Goal: Task Accomplishment & Management: Use online tool/utility

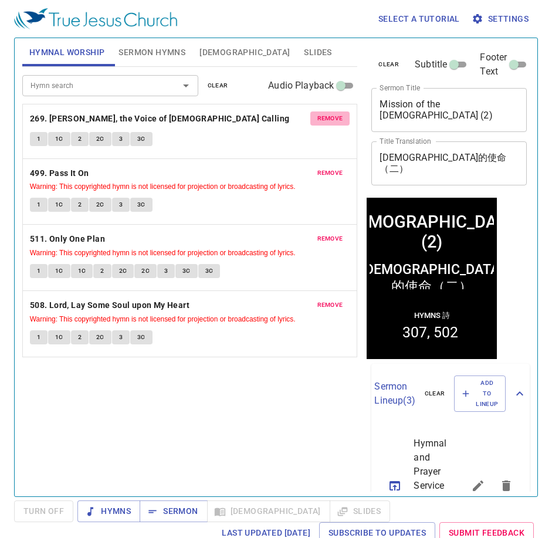
click at [324, 118] on span "remove" at bounding box center [330, 118] width 26 height 11
click at [324, 168] on span "remove" at bounding box center [330, 173] width 26 height 11
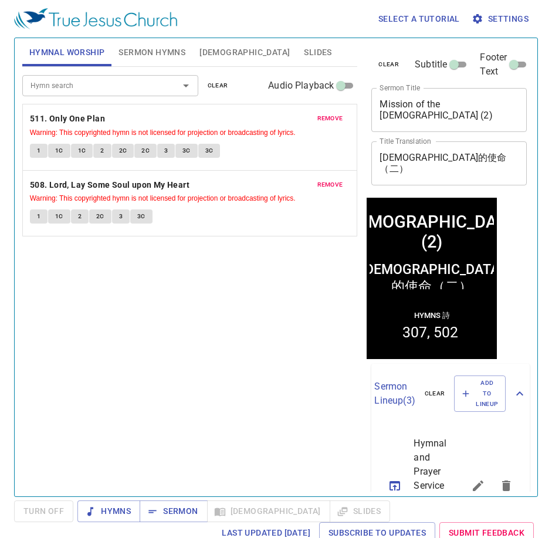
click at [324, 118] on span "remove" at bounding box center [330, 118] width 26 height 11
click at [324, 179] on span "remove" at bounding box center [330, 184] width 26 height 11
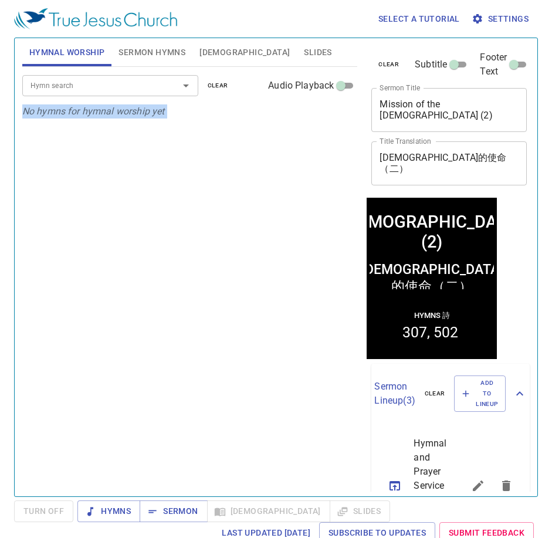
click at [324, 118] on p "No hymns for hymnal worship yet" at bounding box center [189, 111] width 335 height 14
click at [154, 70] on div "Hymn search Hymn search clear Audio Playback" at bounding box center [189, 86] width 335 height 38
click at [158, 90] on input "Hymn search" at bounding box center [93, 85] width 134 height 13
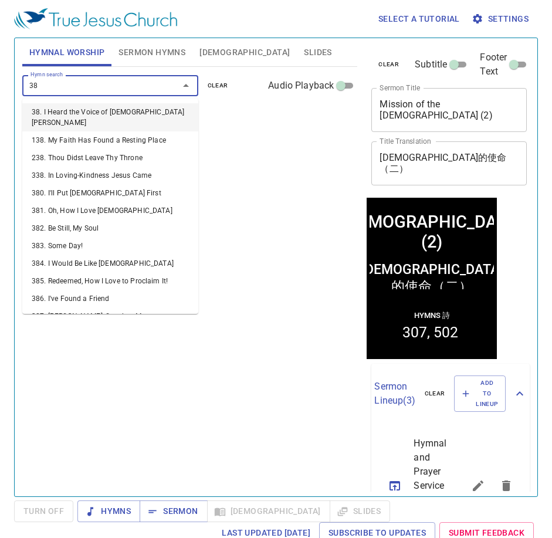
type input "382"
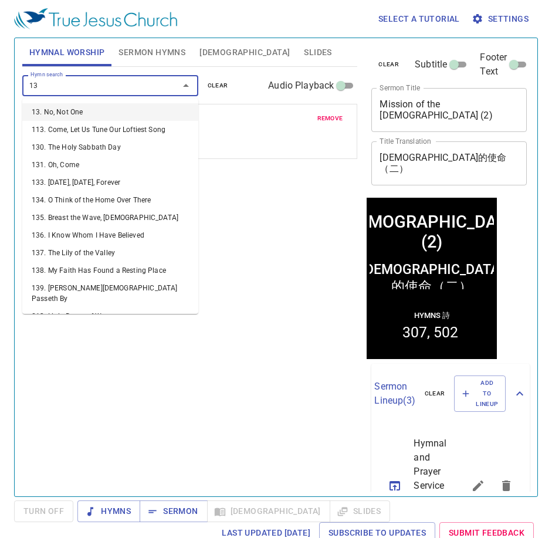
type input "135"
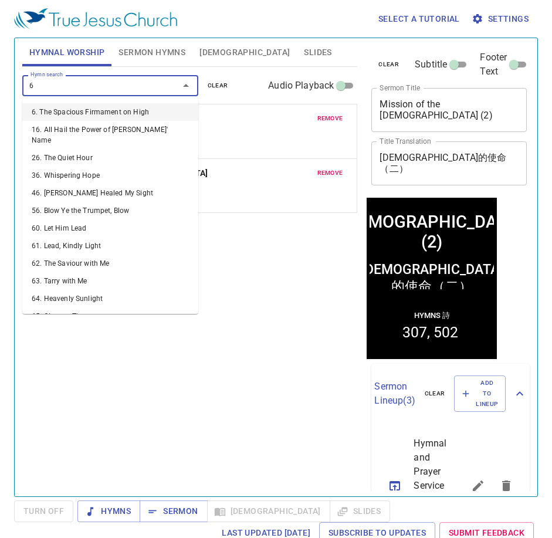
type input "67"
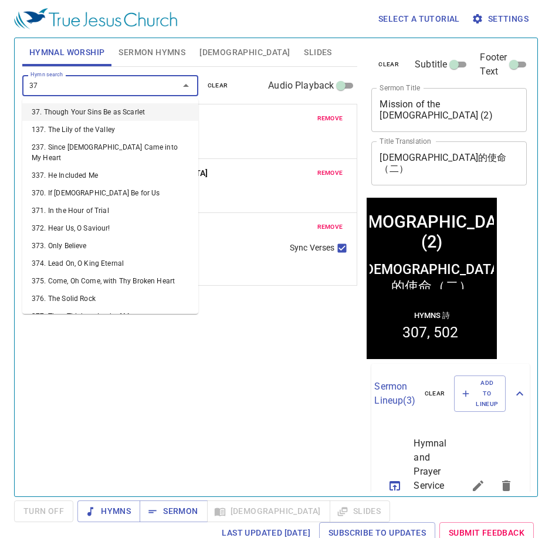
type input "373"
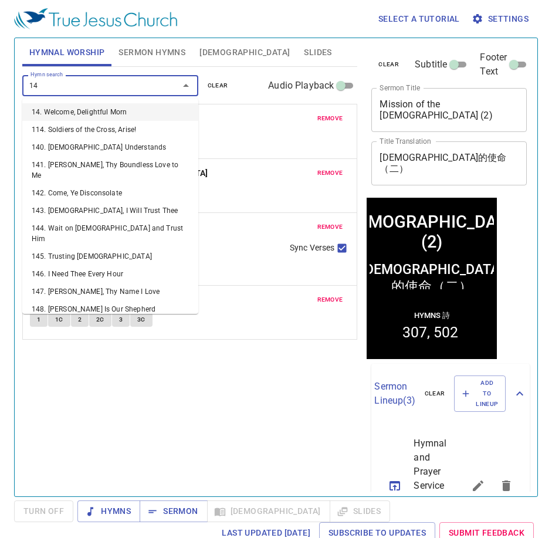
type input "144"
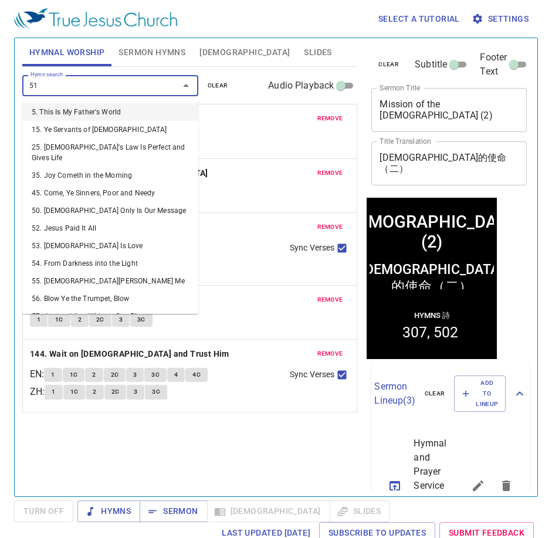
type input "518"
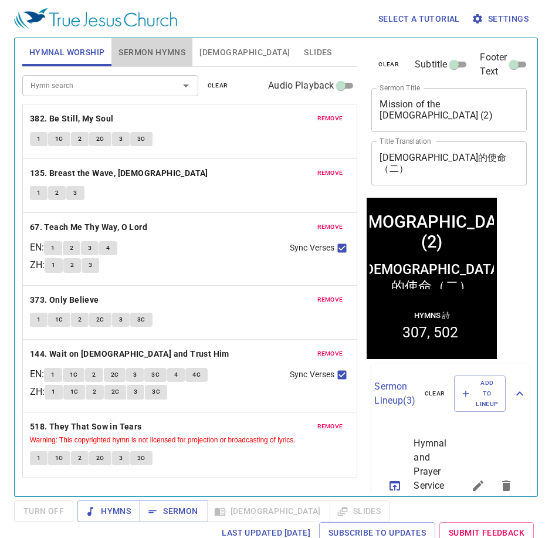
click at [161, 50] on span "Sermon Hymns" at bounding box center [151, 52] width 67 height 15
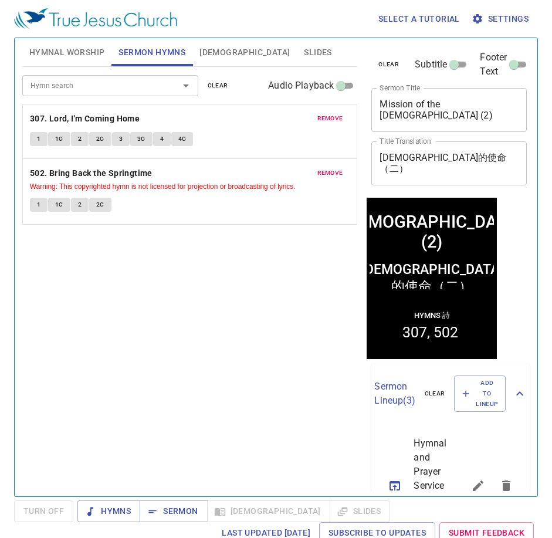
click at [324, 118] on span "remove" at bounding box center [330, 118] width 26 height 11
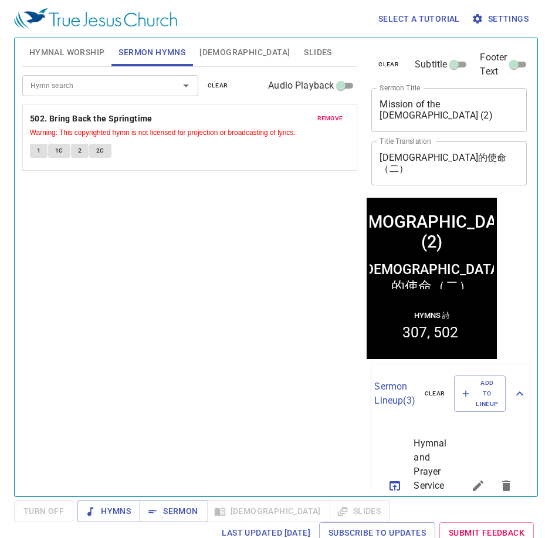
click at [324, 118] on span "remove" at bounding box center [330, 118] width 26 height 11
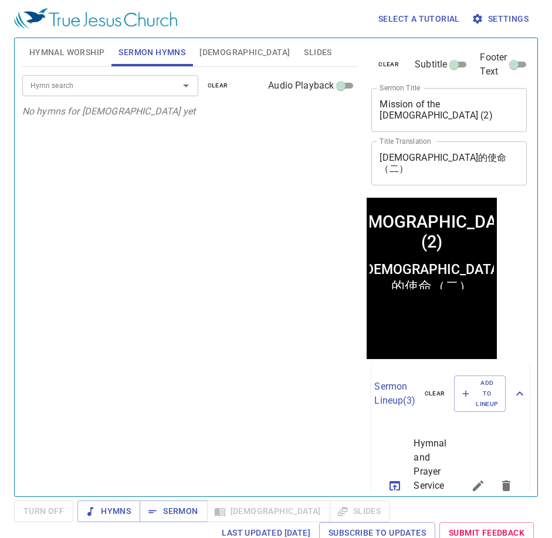
click at [155, 86] on input "Hymn search" at bounding box center [93, 85] width 134 height 13
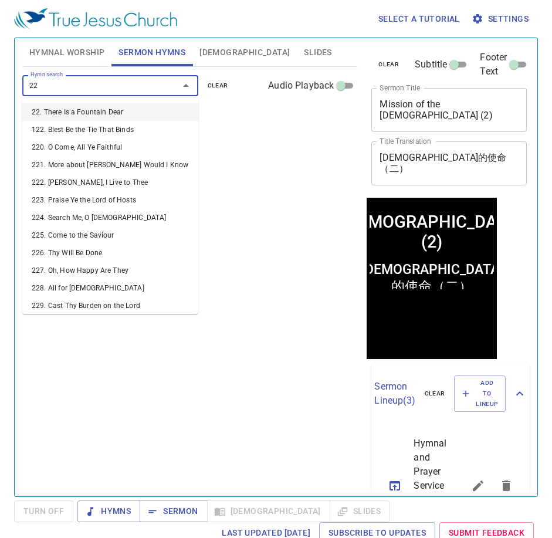
type input "224"
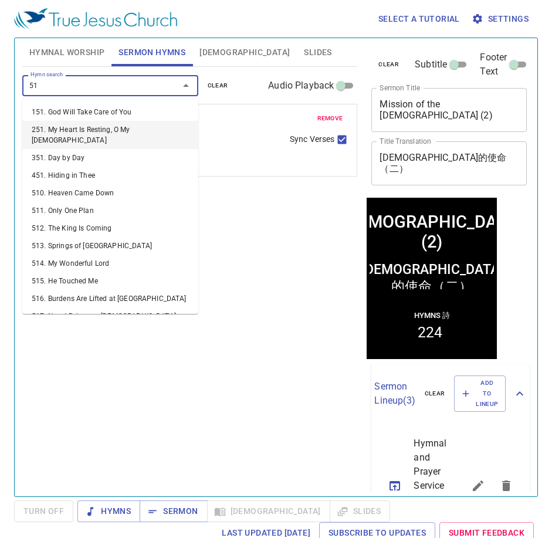
type input "51b"
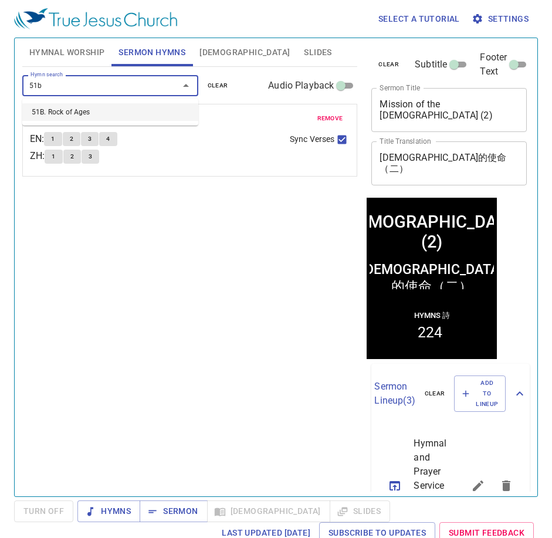
click at [90, 106] on li "51B. Rock of Ages" at bounding box center [110, 112] width 176 height 18
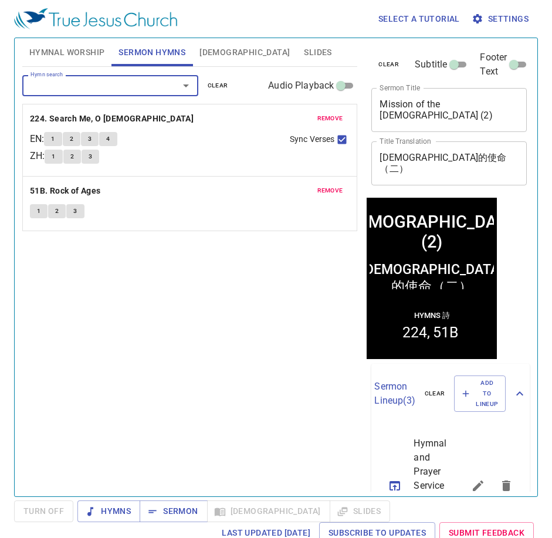
drag, startPoint x: 162, startPoint y: 232, endPoint x: 185, endPoint y: 186, distance: 51.1
click at [164, 232] on div "Hymn search Hymn search clear Audio Playback remove 224. Search Me, O God EN : …" at bounding box center [189, 276] width 335 height 419
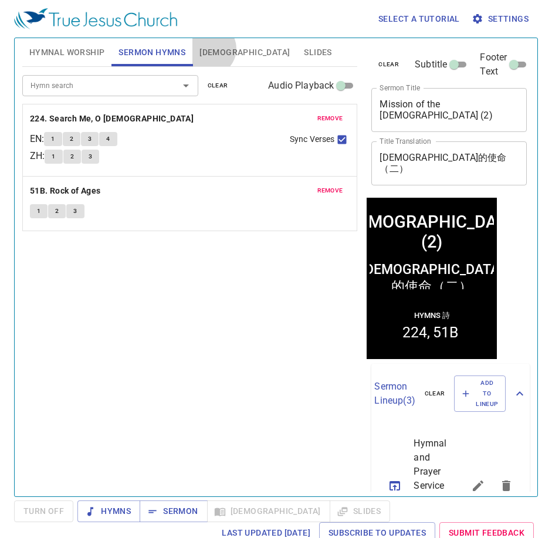
click at [209, 49] on span "[DEMOGRAPHIC_DATA]" at bounding box center [244, 52] width 90 height 15
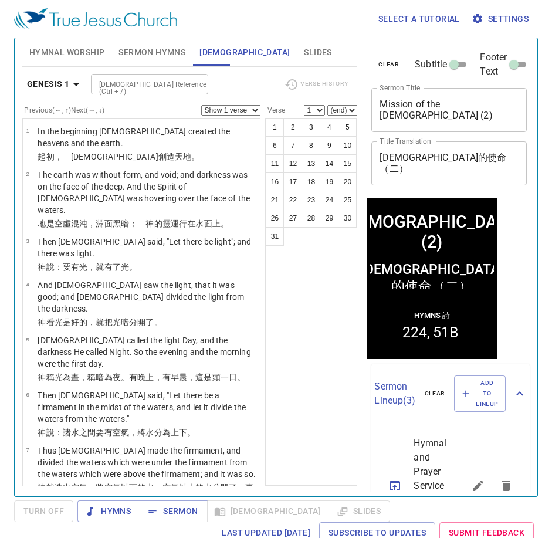
click at [106, 55] on button "Hymnal Worship" at bounding box center [67, 52] width 90 height 28
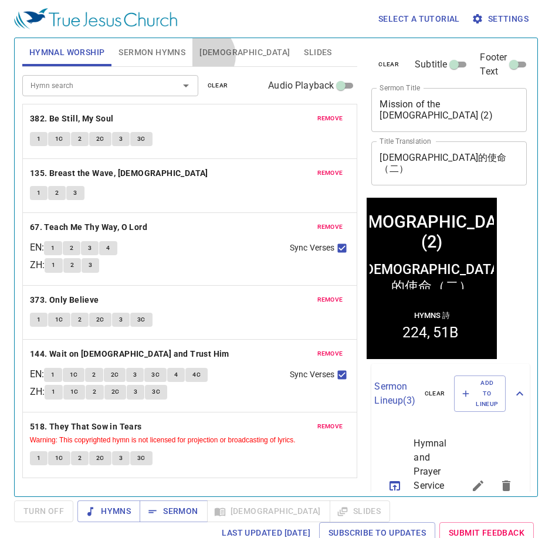
click at [204, 56] on span "[DEMOGRAPHIC_DATA]" at bounding box center [244, 52] width 90 height 15
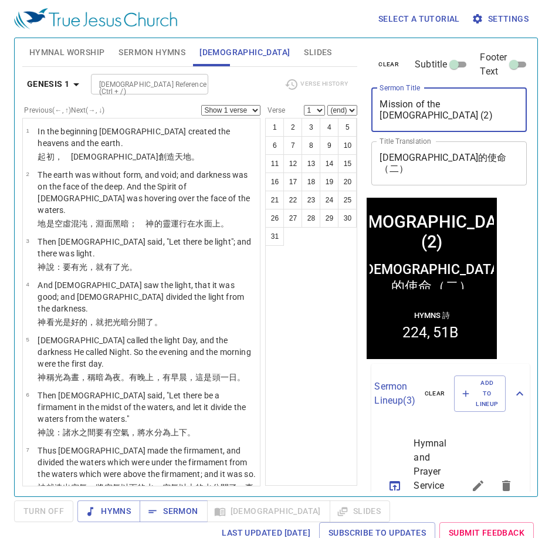
click at [443, 116] on textarea "Mission of the Church (2)" at bounding box center [448, 110] width 139 height 22
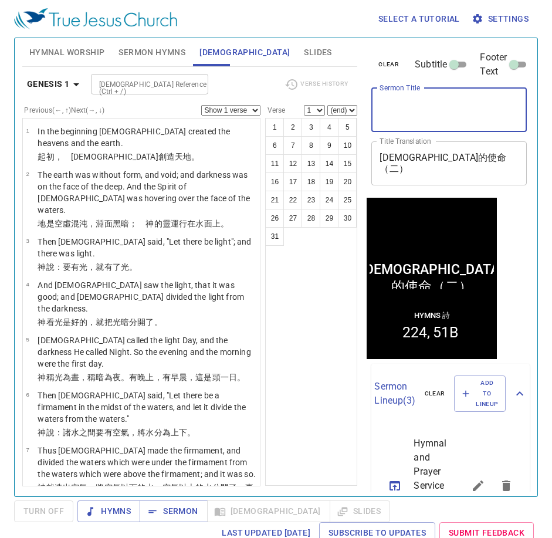
paste textarea "Path to perfection – repentance 通往完全之路 — 悔改"
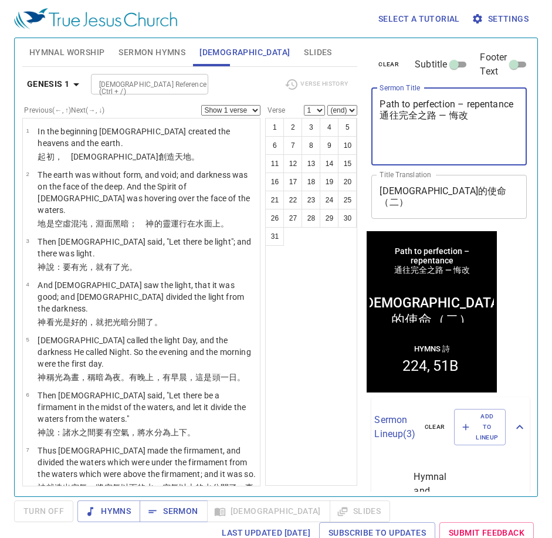
drag, startPoint x: 472, startPoint y: 126, endPoint x: 377, endPoint y: 130, distance: 95.1
click at [377, 130] on div "Path to perfection – repentance 通往完全之路 — 悔改 x Sermon Title" at bounding box center [448, 126] width 155 height 77
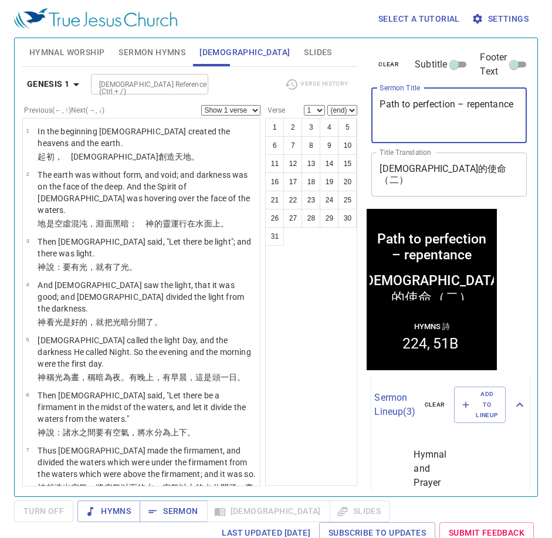
type textarea "Path to perfection – repentance"
click at [460, 167] on textarea "教會的使命（二）" at bounding box center [448, 174] width 139 height 22
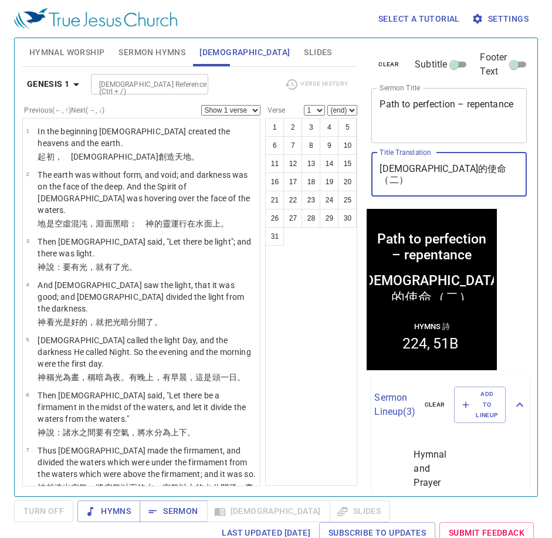
paste textarea "Path to perfection – repentance 通往完全之路 — 悔改"
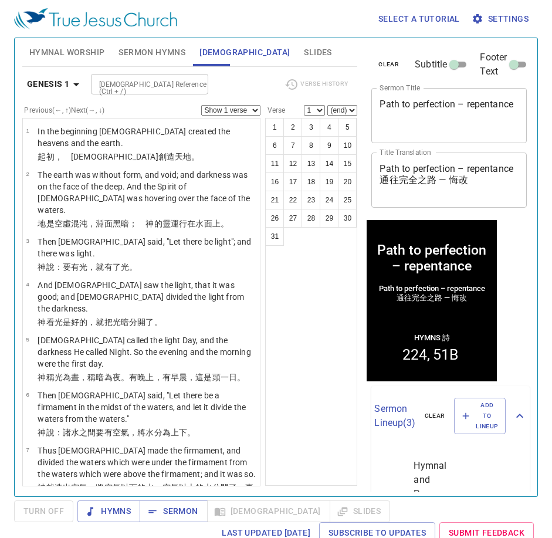
drag, startPoint x: 378, startPoint y: 192, endPoint x: 387, endPoint y: 165, distance: 27.8
click at [387, 165] on div "Path to perfection – repentance 通往完全之路 — 悔改 x Title Translation" at bounding box center [448, 179] width 155 height 55
drag, startPoint x: 442, startPoint y: 176, endPoint x: 373, endPoint y: 162, distance: 70.5
click at [373, 162] on div "Path to perfection – repentance 通往完全之路 — 悔改 x Title Translation" at bounding box center [448, 179] width 155 height 55
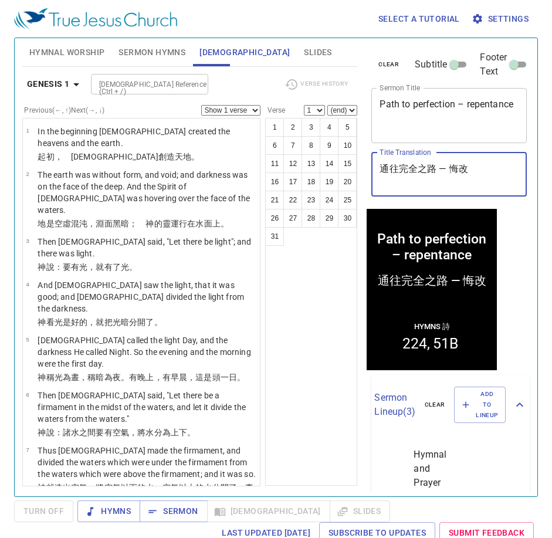
type textarea "通往完全之路 — 悔改"
click at [344, 295] on div "1 2 3 4 5 6 7 8 9 10 11 12 13 14 15 16 17 18 19 20 21 22 23 24 25 26 27 28 29 3…" at bounding box center [311, 302] width 92 height 368
click at [116, 507] on span "Hymns" at bounding box center [109, 511] width 44 height 15
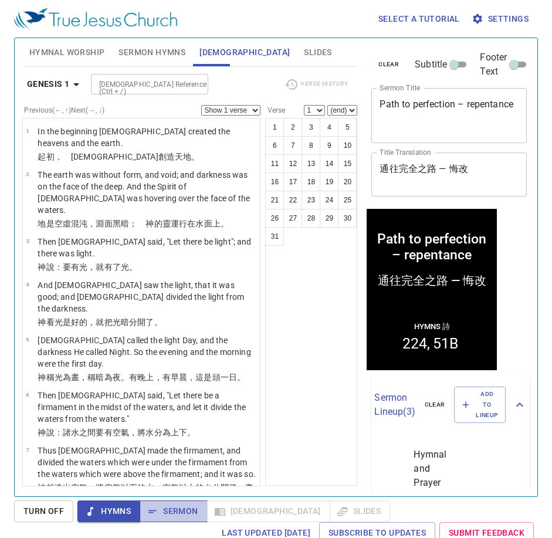
click at [168, 507] on span "Sermon" at bounding box center [173, 511] width 49 height 15
click at [127, 49] on span "Sermon Hymns" at bounding box center [151, 52] width 67 height 15
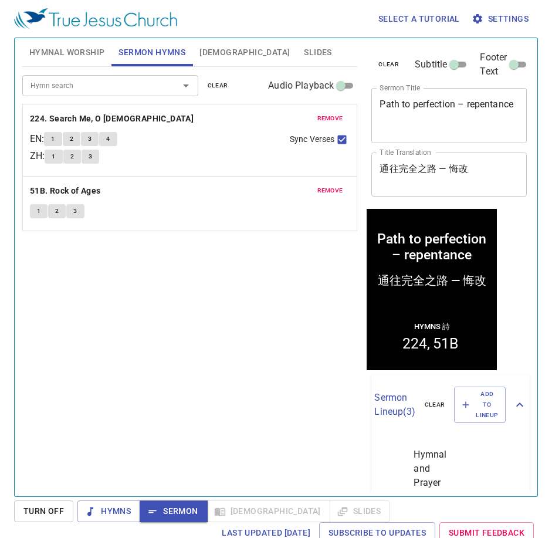
click at [67, 45] on span "Hymnal Worship" at bounding box center [67, 52] width 76 height 15
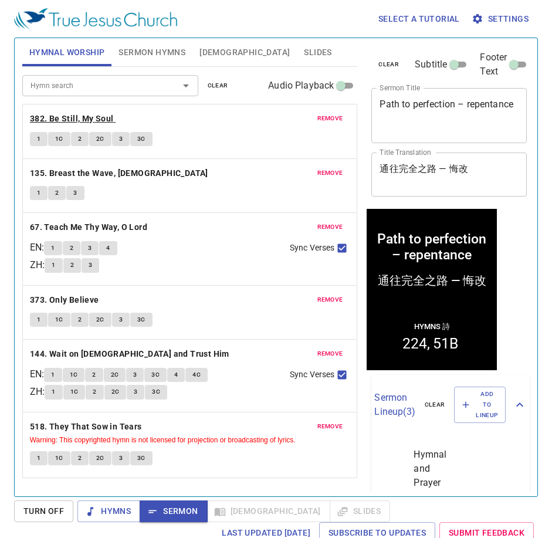
click at [77, 118] on b "382. Be Still, My Soul" at bounding box center [72, 118] width 84 height 15
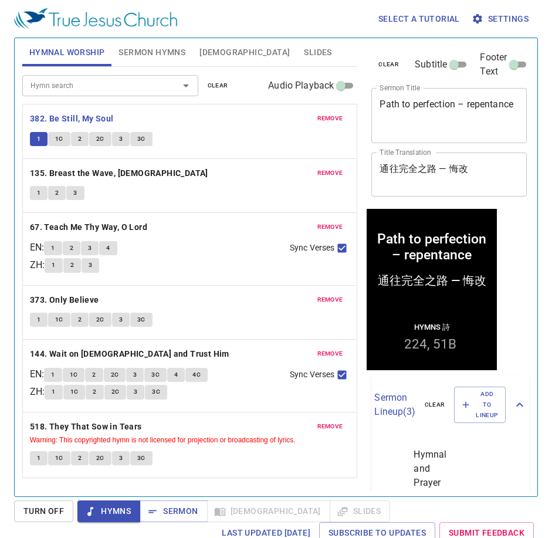
click at [211, 165] on div "remove 135. Breast the Wave, Christian 1 2 3" at bounding box center [190, 186] width 334 height 54
click at [65, 136] on button "1C" at bounding box center [59, 139] width 22 height 14
click at [81, 138] on span "2" at bounding box center [80, 139] width 4 height 11
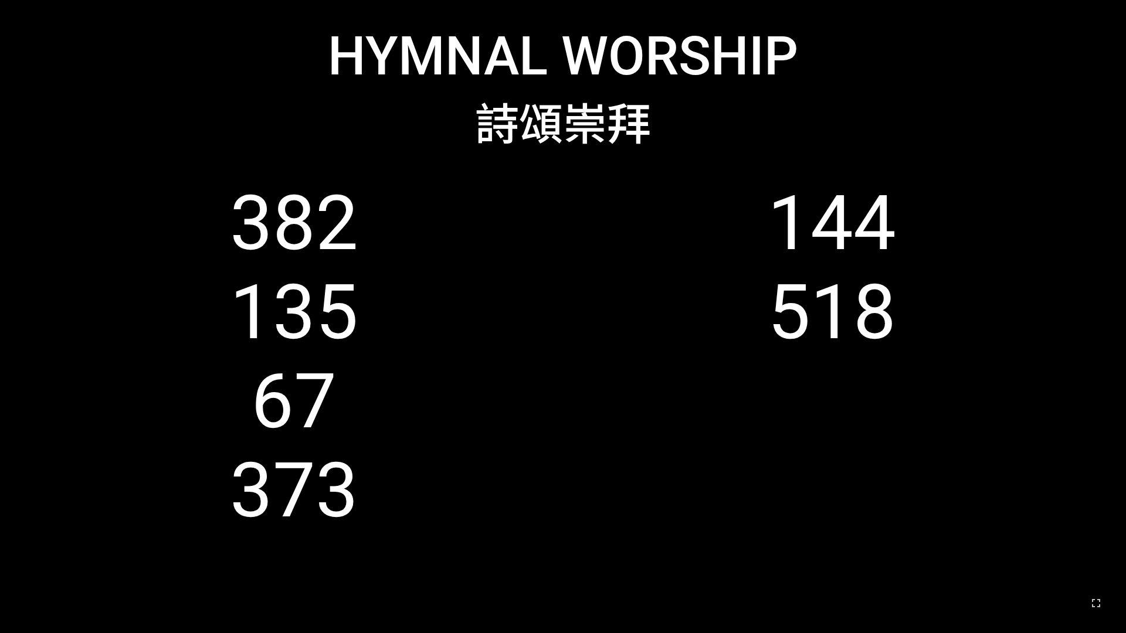
click at [469, 286] on ol "382 135 67 373 144 518" at bounding box center [563, 387] width 1076 height 417
click at [469, 282] on ol "382 135 67 373 144 518" at bounding box center [563, 387] width 1076 height 417
click at [469, 279] on ol "382 135 67 373 144 518" at bounding box center [563, 387] width 1076 height 417
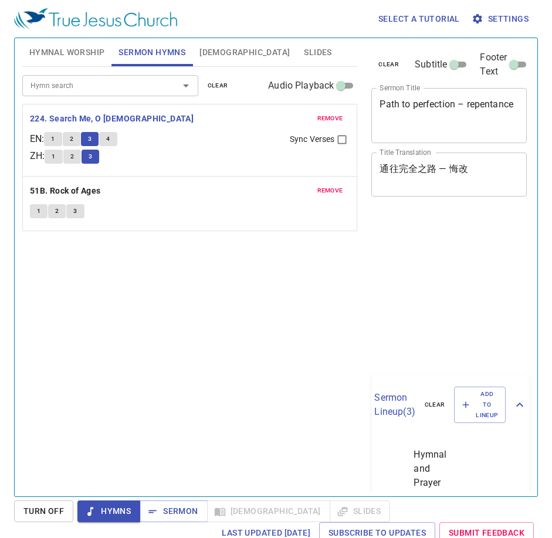
scroll to position [5, 0]
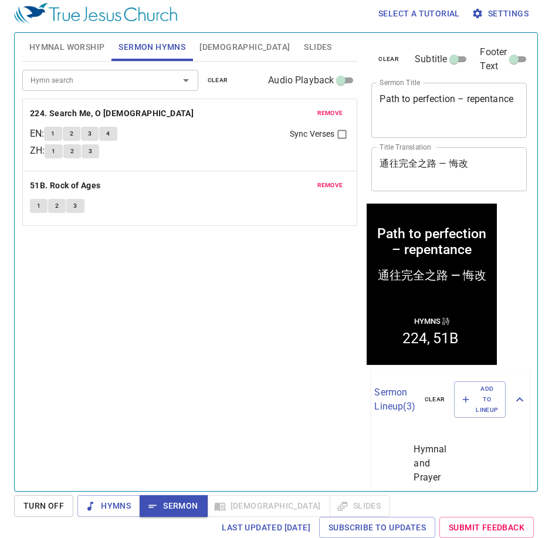
scroll to position [5, 0]
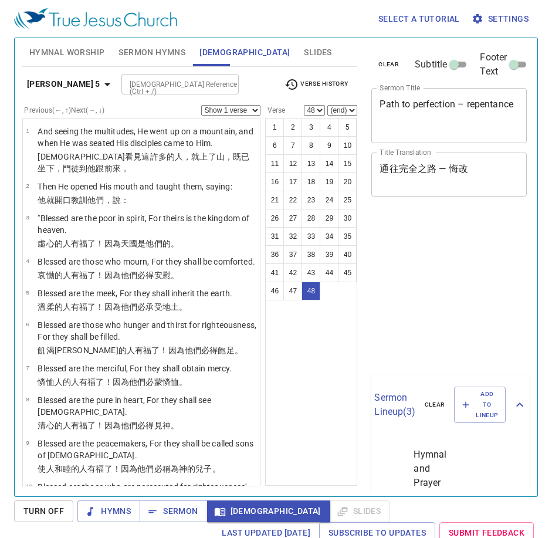
select select "48"
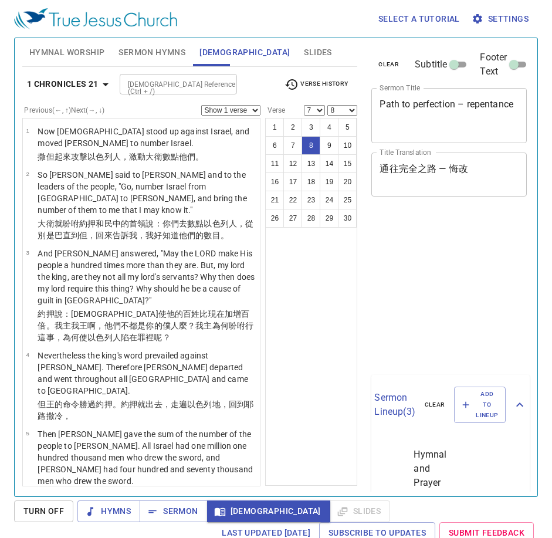
select select "7"
select select "8"
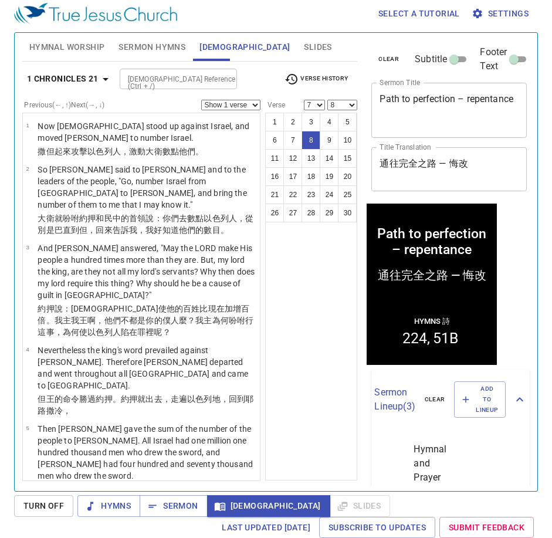
scroll to position [469, 0]
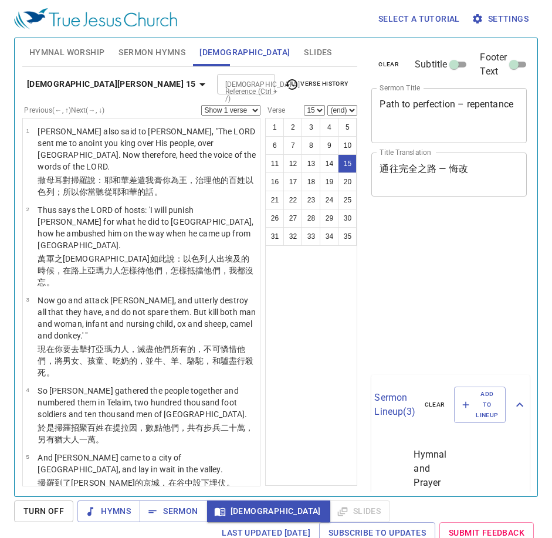
select select "15"
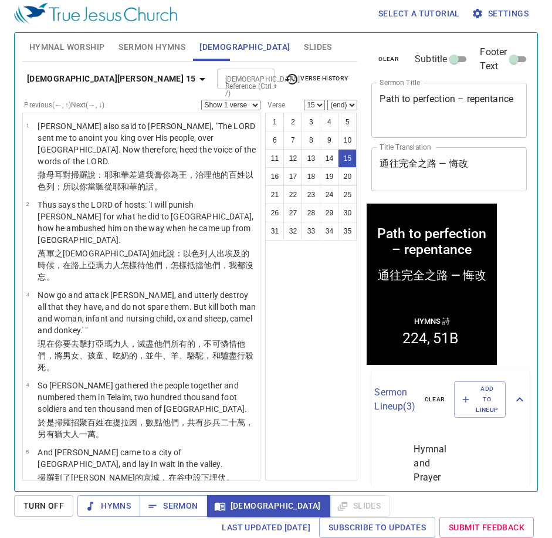
scroll to position [669, 0]
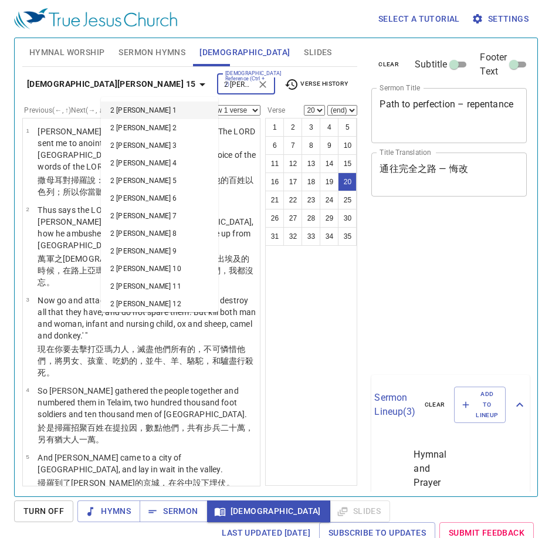
select select "20"
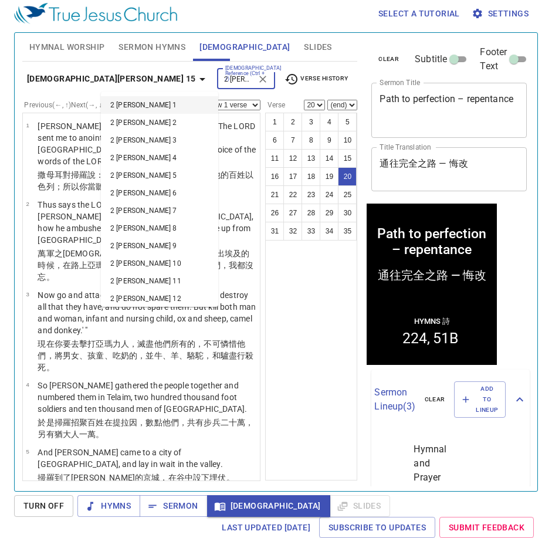
type input "2 [PERSON_NAME] 12"
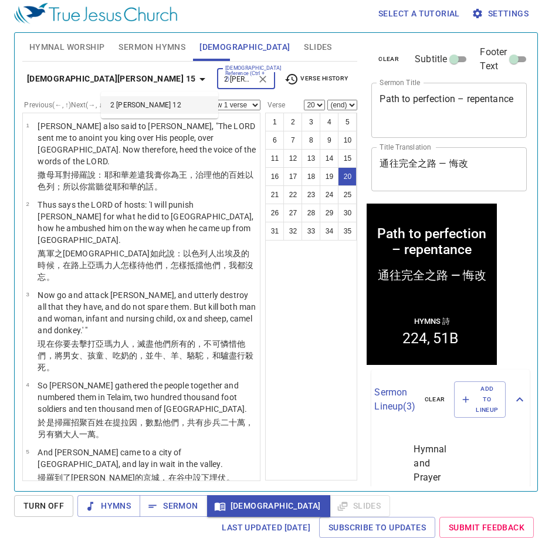
scroll to position [1124, 0]
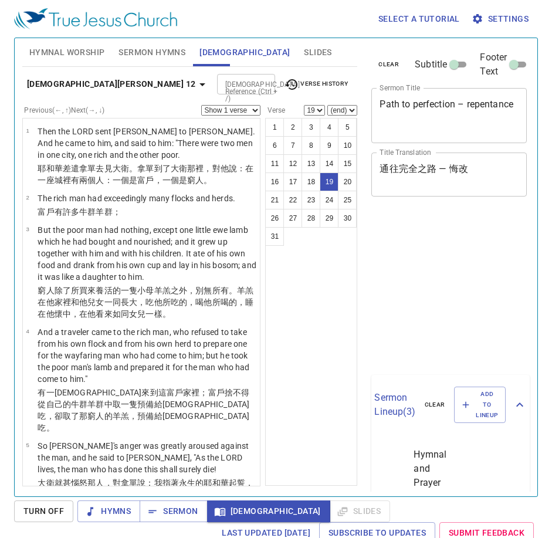
select select "19"
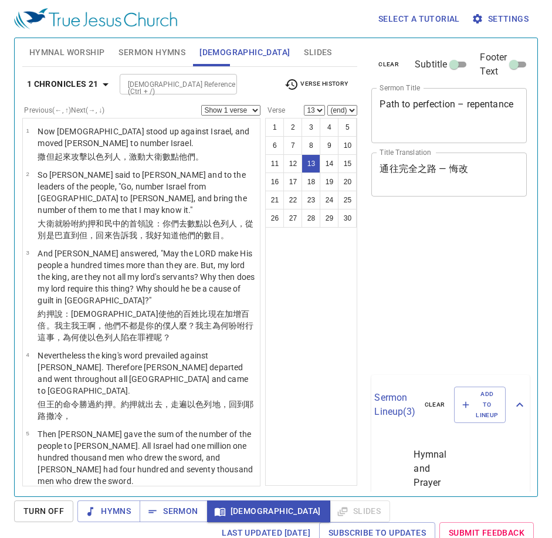
select select "13"
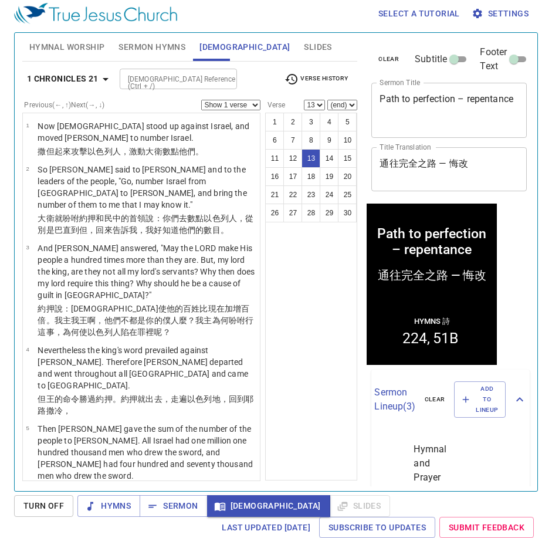
click at [161, 91] on div "1 Chronicles 21 Bible Reference (Ctrl + /) Bible Reference (Ctrl + /) Verse His…" at bounding box center [189, 83] width 335 height 32
click at [167, 85] on input "[DEMOGRAPHIC_DATA] Reference (Ctrl + /)" at bounding box center [168, 78] width 91 height 13
click at [191, 83] on input "[DEMOGRAPHIC_DATA] Reference (Ctrl + /)" at bounding box center [168, 78] width 91 height 13
click at [191, 79] on input "[DEMOGRAPHIC_DATA] Reference (Ctrl + /)" at bounding box center [168, 78] width 91 height 13
click at [195, 74] on input "[DEMOGRAPHIC_DATA] Reference (Ctrl + /)" at bounding box center [168, 78] width 91 height 13
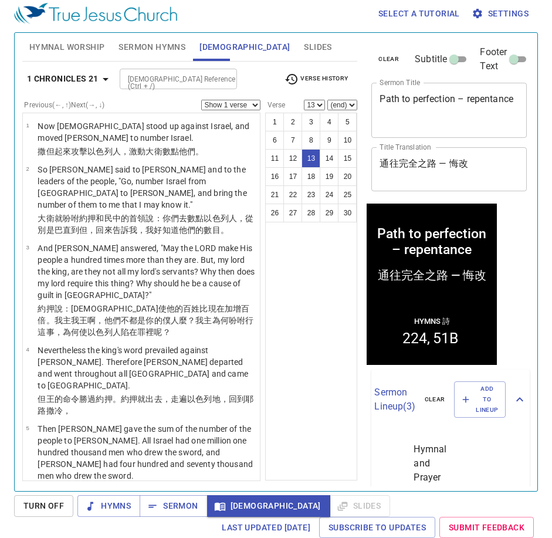
click at [167, 83] on input "[DEMOGRAPHIC_DATA] Reference (Ctrl + /)" at bounding box center [168, 78] width 91 height 13
click at [141, 74] on input "[DEMOGRAPHIC_DATA] Reference (Ctrl + /)" at bounding box center [168, 78] width 91 height 13
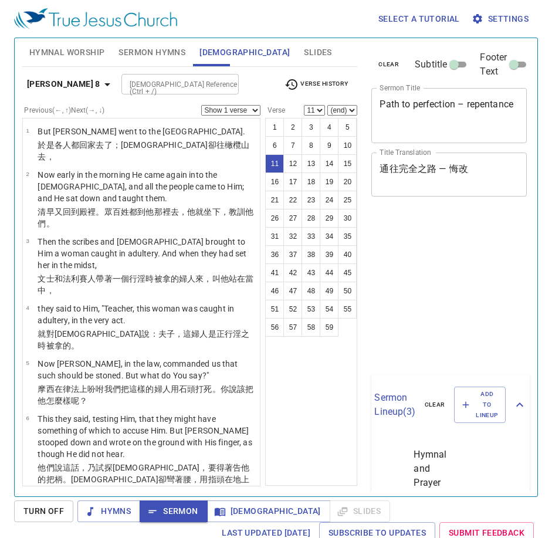
select select "11"
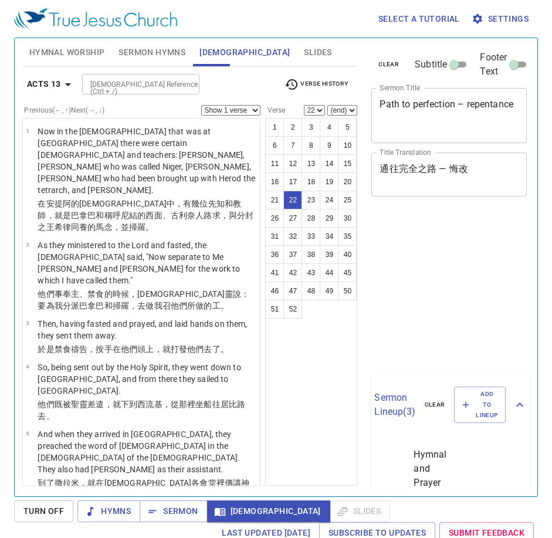
select select "22"
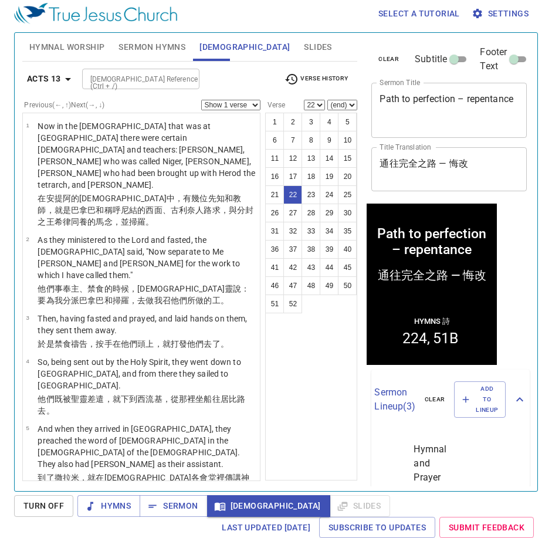
scroll to position [1189, 0]
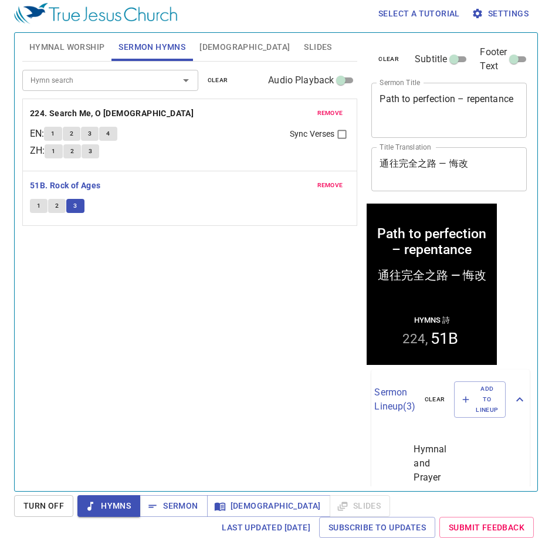
scroll to position [5, 0]
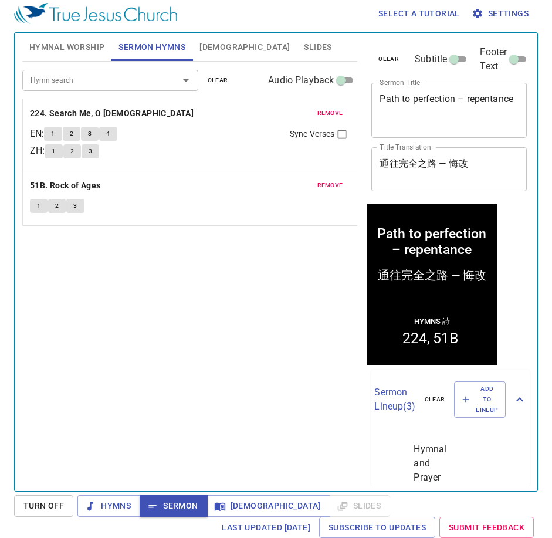
scroll to position [5, 0]
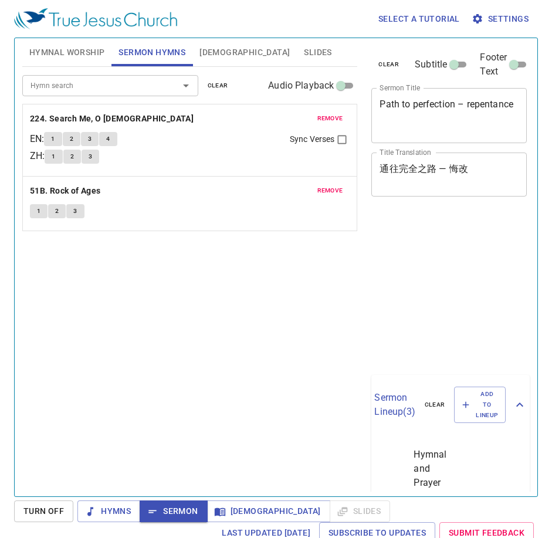
scroll to position [5, 0]
